Goal: Entertainment & Leisure: Consume media (video, audio)

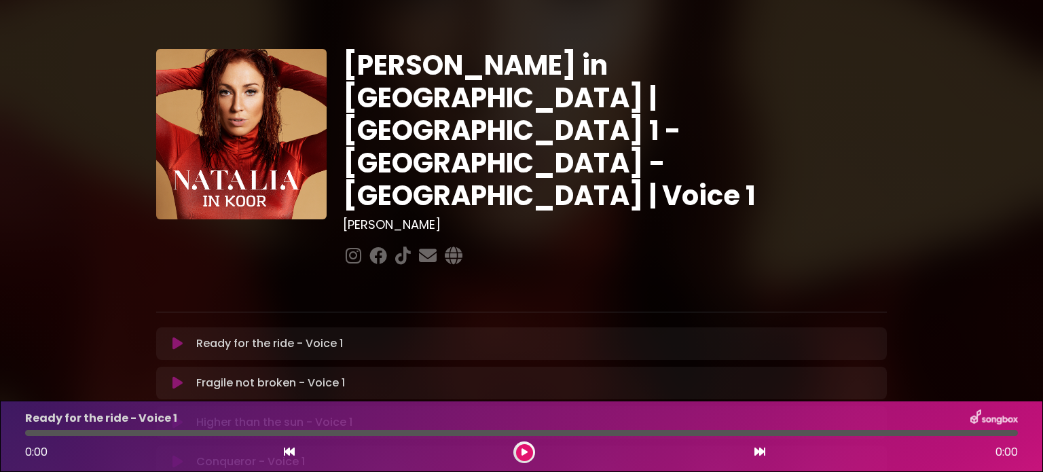
click at [174, 337] on icon at bounding box center [177, 344] width 10 height 14
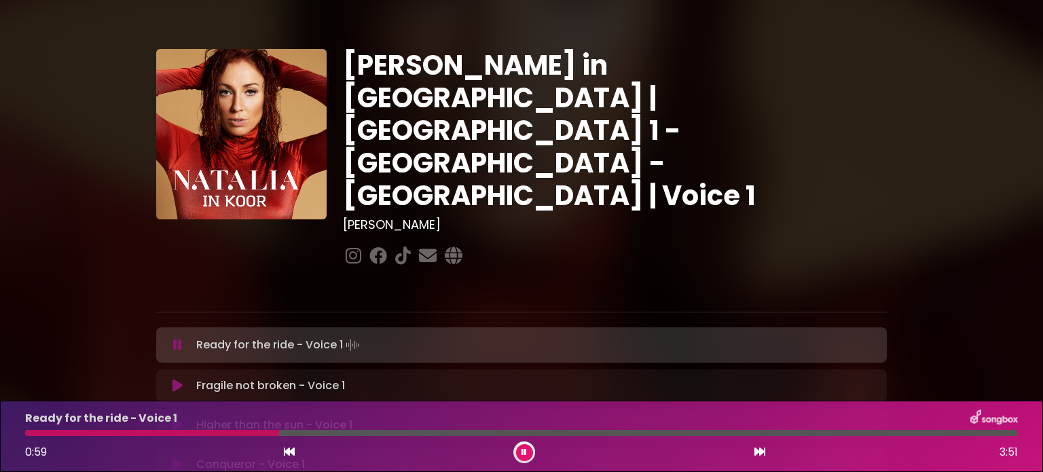
click at [195, 335] on div "Ready for the ride - Voice 1 Loading Track..." at bounding box center [535, 344] width 688 height 19
click at [71, 447] on div "1:02 3:51" at bounding box center [521, 452] width 1009 height 22
click at [517, 451] on button at bounding box center [524, 452] width 17 height 17
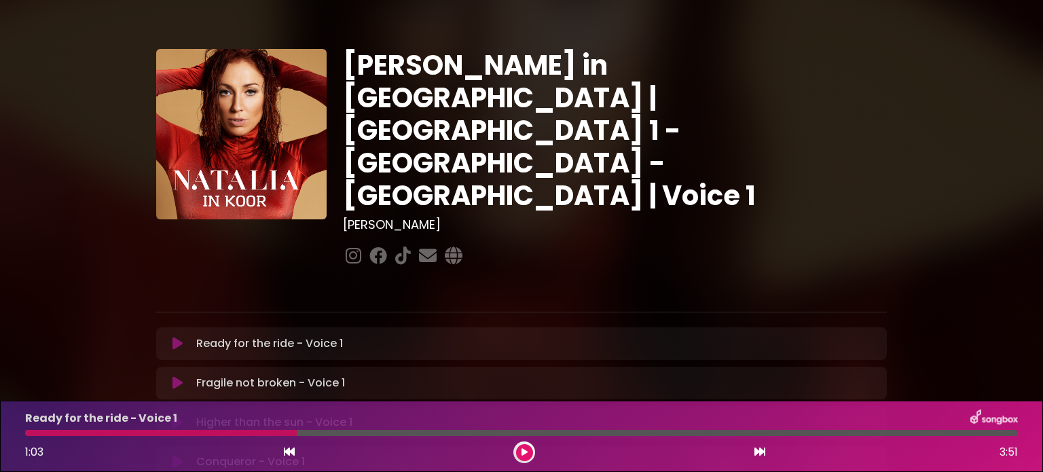
click at [159, 430] on div at bounding box center [161, 433] width 272 height 6
drag, startPoint x: 342, startPoint y: 434, endPoint x: 210, endPoint y: 427, distance: 131.2
click at [210, 427] on div "Ready for the ride - Voice 1 1:03 3:51" at bounding box center [521, 436] width 1009 height 54
click at [526, 449] on icon at bounding box center [524, 451] width 7 height 9
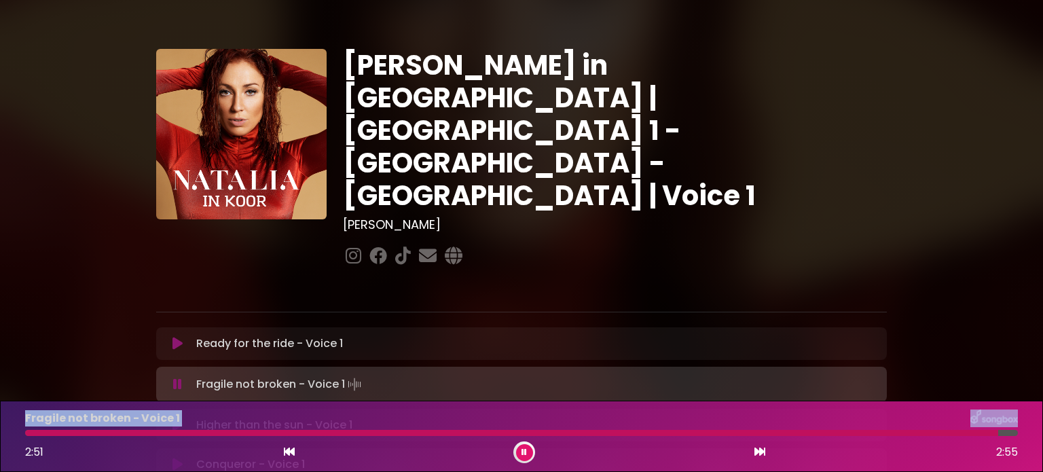
click at [914, 428] on div "Fragile not broken - Voice 1 2:51 2:55" at bounding box center [521, 436] width 1009 height 54
click at [915, 432] on div at bounding box center [513, 433] width 977 height 6
click at [174, 409] on div "Higher than the sun - Voice 1 Loading Track... Name" at bounding box center [521, 425] width 731 height 33
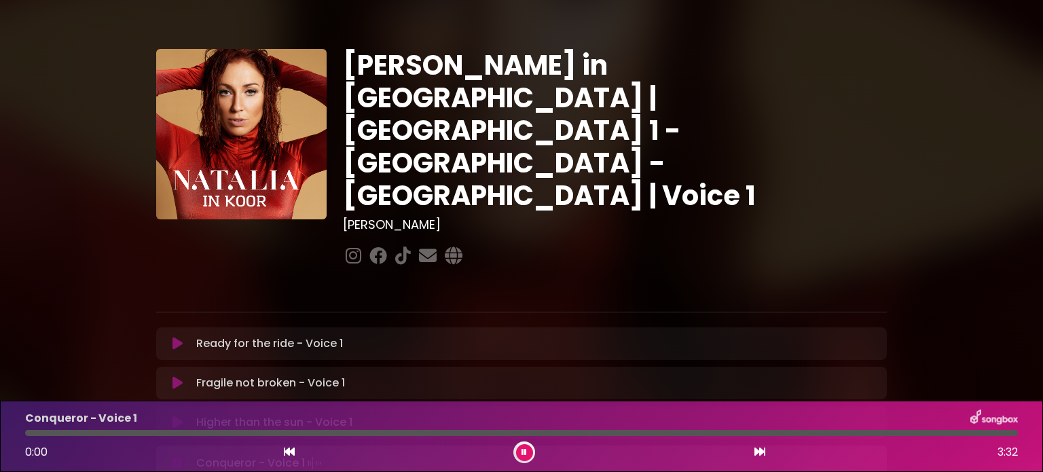
scroll to position [204, 0]
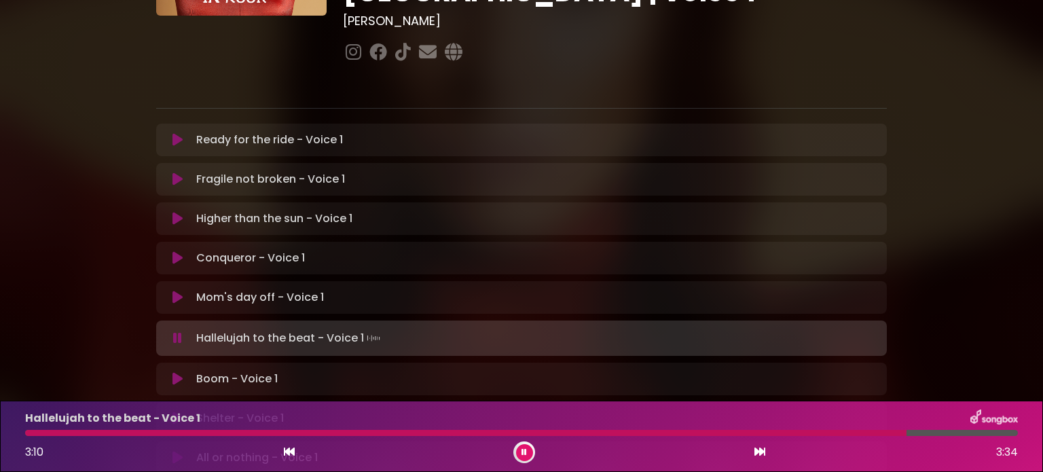
click at [172, 372] on icon at bounding box center [177, 379] width 10 height 14
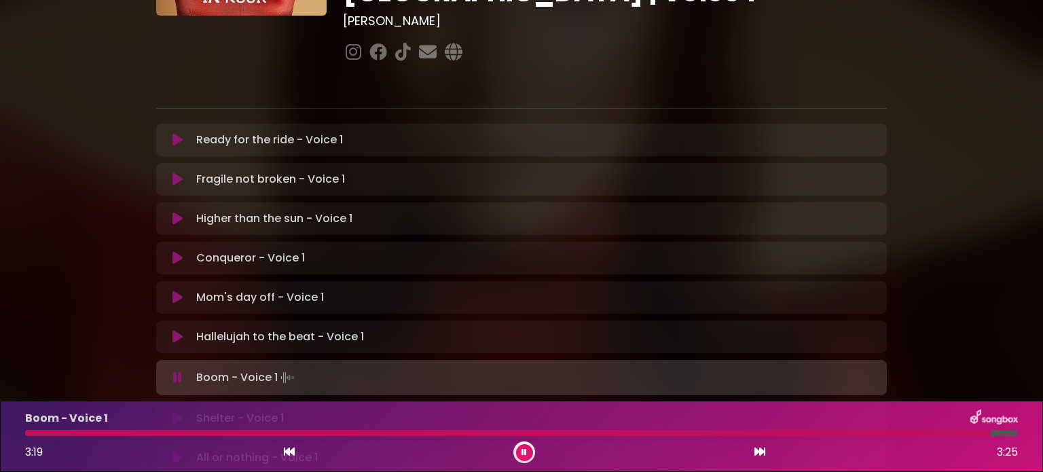
click at [178, 411] on icon at bounding box center [177, 418] width 10 height 14
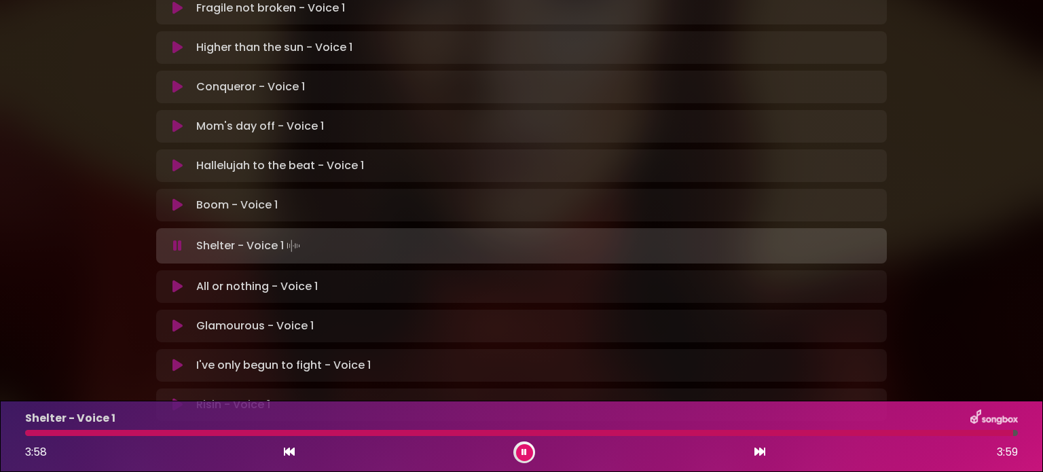
scroll to position [407, 0]
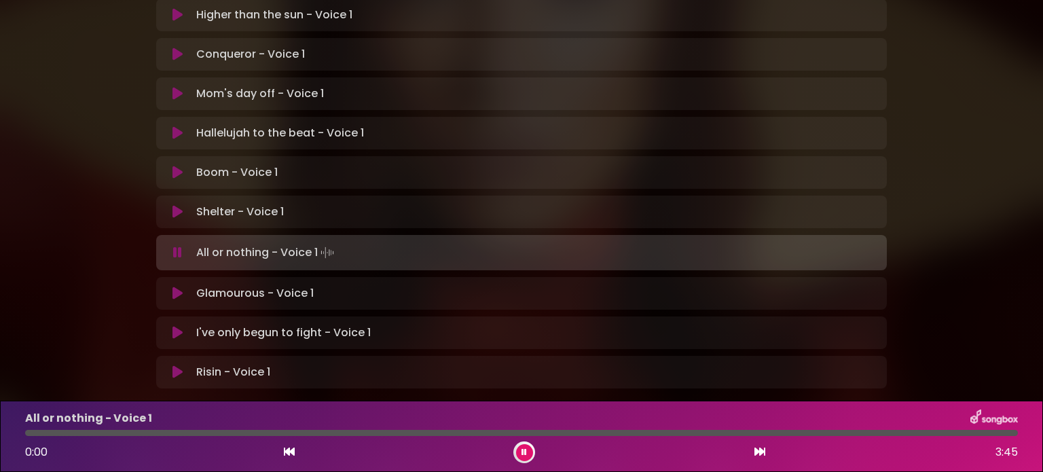
click at [211, 243] on p "All or nothing - Voice 1 Loading Track..." at bounding box center [266, 252] width 141 height 19
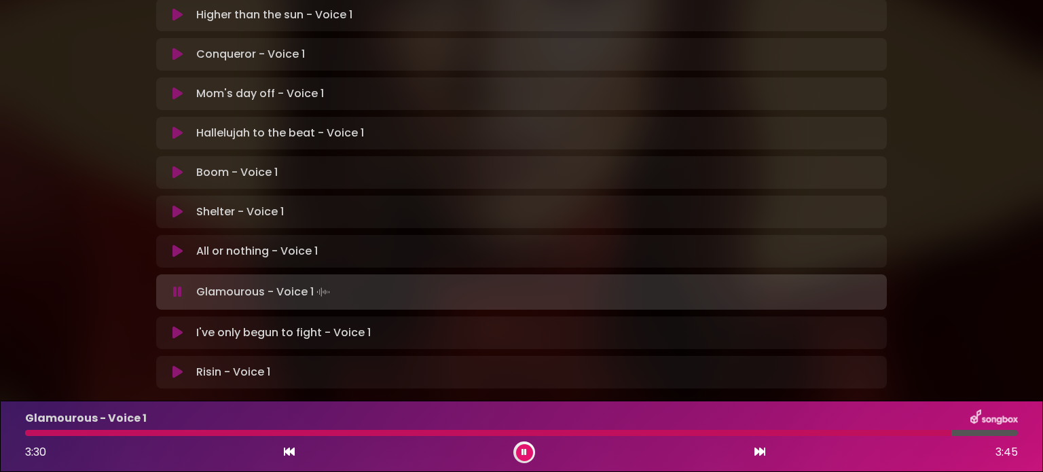
click at [217, 325] on p "I've only begun to fight - Voice 1 Loading Track..." at bounding box center [283, 333] width 174 height 16
click at [210, 325] on p "I've only begun to fight - Voice 1 Loading Track..." at bounding box center [283, 333] width 174 height 16
click at [177, 326] on icon at bounding box center [177, 333] width 10 height 14
